Goal: Task Accomplishment & Management: Complete application form

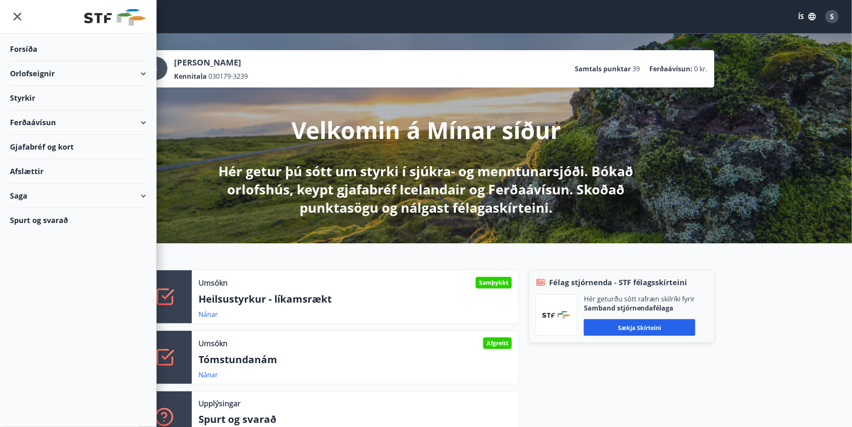
click at [27, 94] on div "Styrkir" at bounding box center [78, 98] width 136 height 24
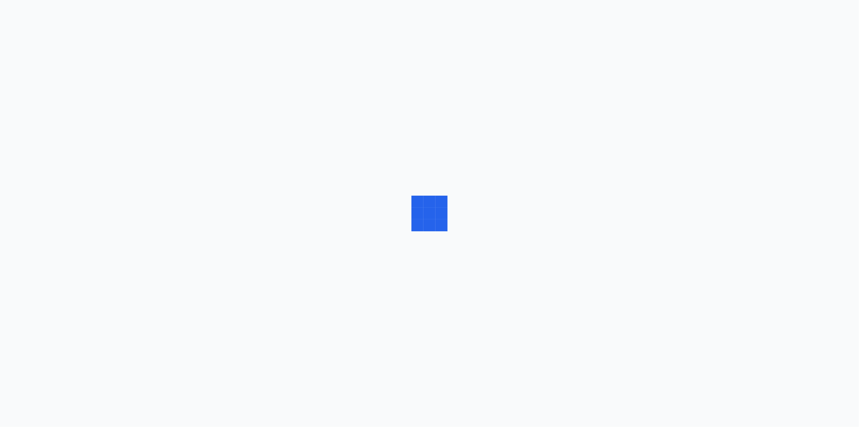
click at [27, 94] on div at bounding box center [429, 213] width 859 height 427
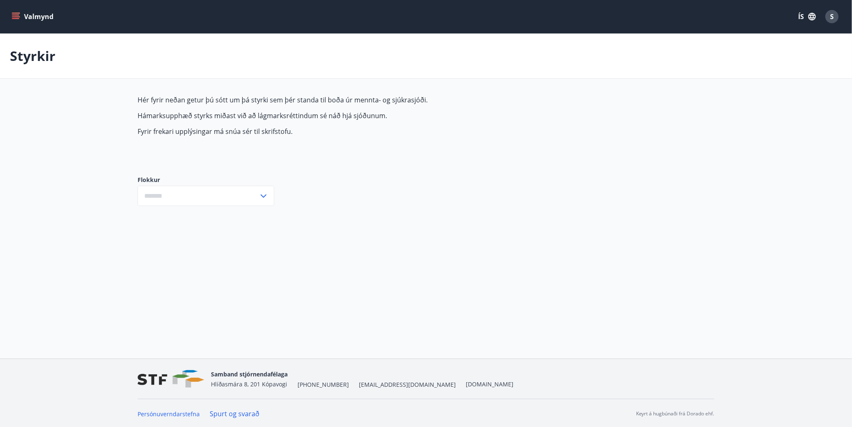
type input "***"
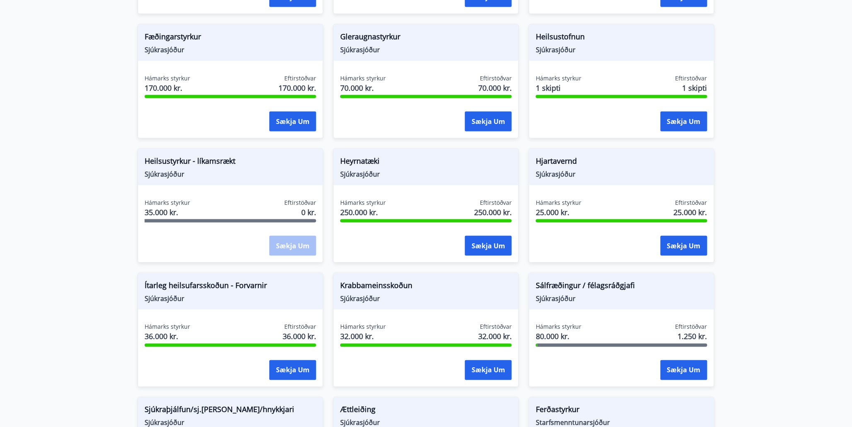
scroll to position [322, 0]
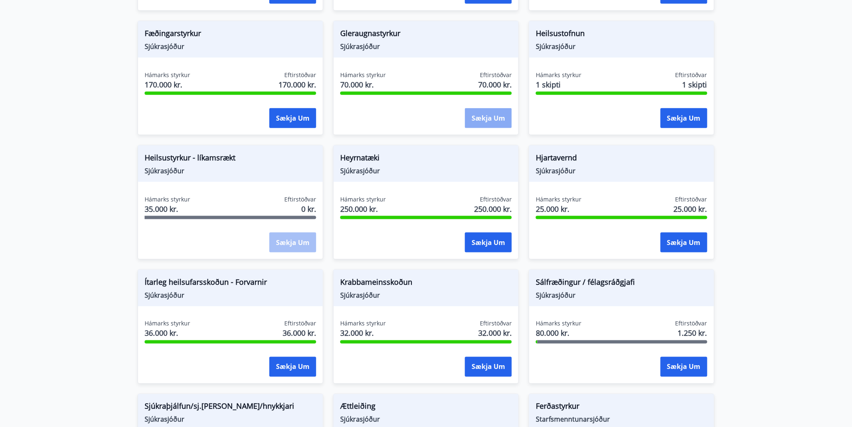
click at [481, 122] on button "Sækja um" at bounding box center [488, 118] width 47 height 20
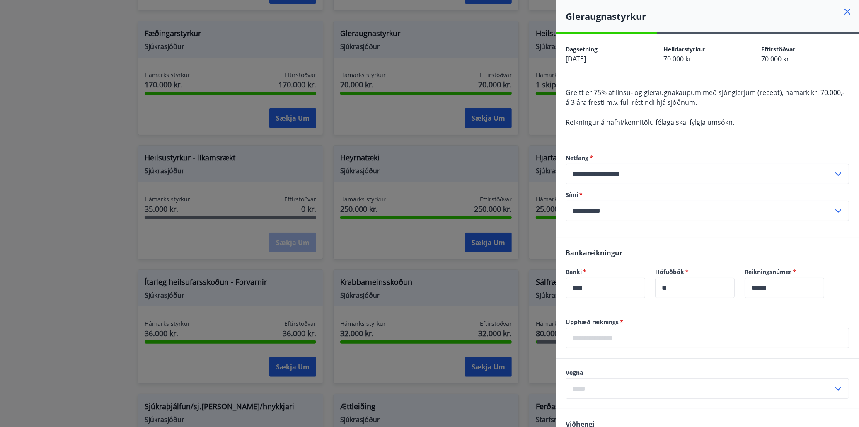
click at [457, 75] on div at bounding box center [429, 213] width 859 height 427
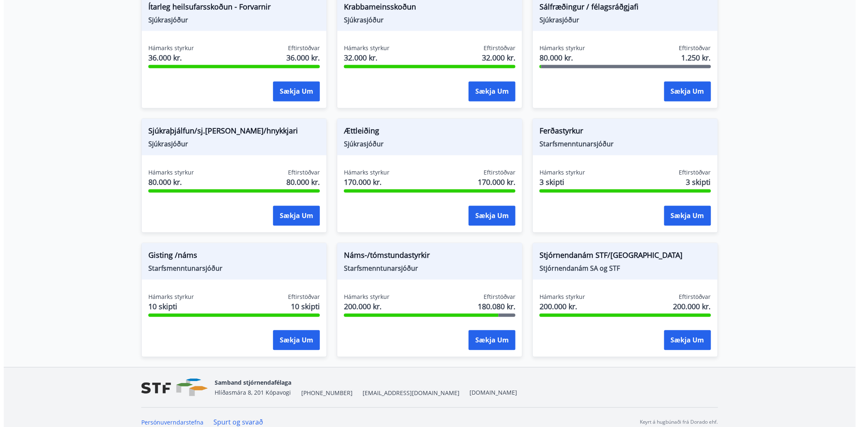
scroll to position [608, 0]
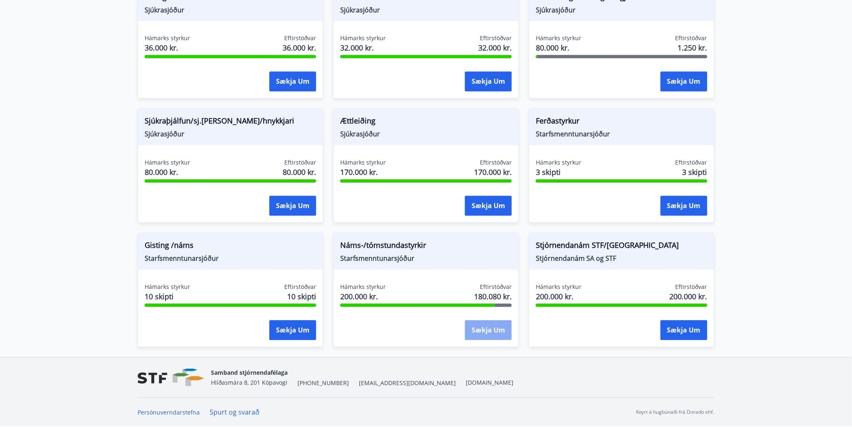
click at [490, 336] on button "Sækja um" at bounding box center [488, 330] width 47 height 20
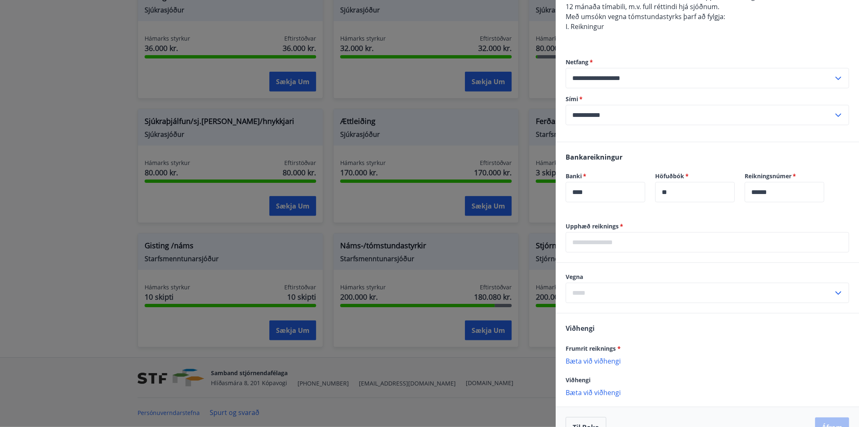
scroll to position [266, 0]
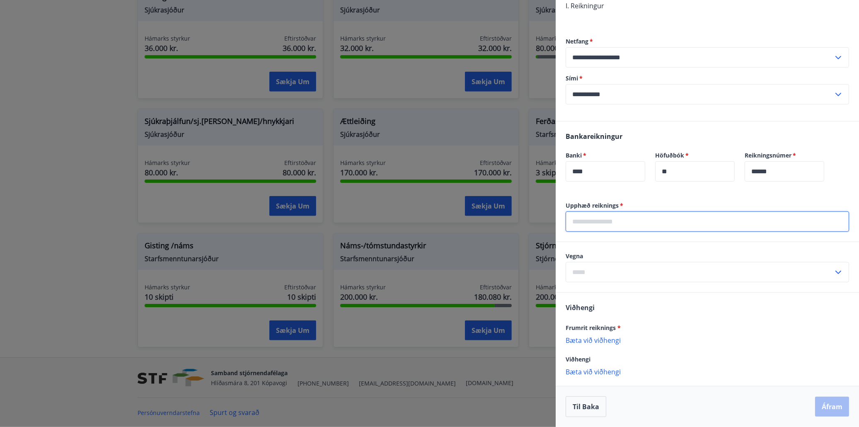
click at [666, 222] on input "text" at bounding box center [707, 221] width 283 height 20
type input "******"
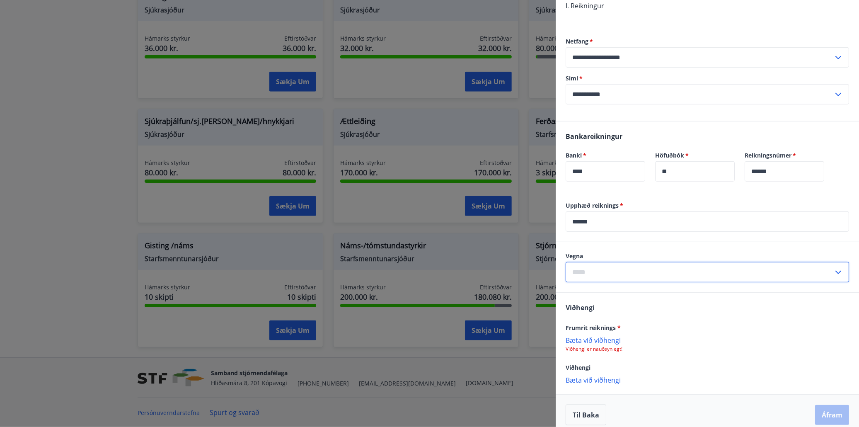
click at [655, 276] on input "text" at bounding box center [700, 272] width 268 height 20
click at [655, 269] on input "text" at bounding box center [700, 272] width 268 height 20
click at [649, 291] on li "1. Nám/námskeið" at bounding box center [707, 289] width 283 height 15
type input "**********"
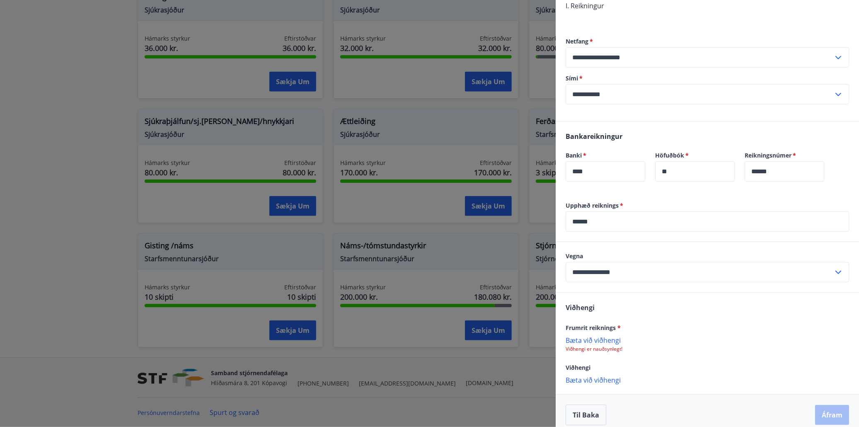
click at [616, 344] on p "Bæta við viðhengi" at bounding box center [707, 340] width 283 height 8
click at [829, 421] on button "Áfram" at bounding box center [832, 416] width 34 height 20
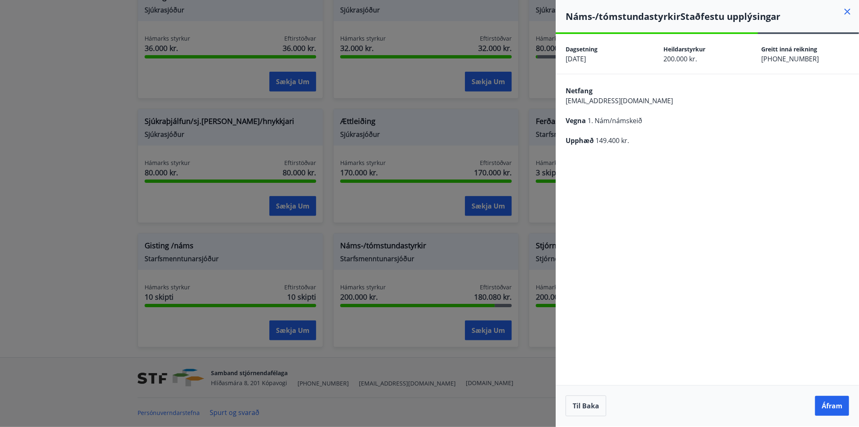
scroll to position [0, 0]
click at [828, 410] on button "Áfram" at bounding box center [832, 406] width 34 height 20
